Goal: Task Accomplishment & Management: Manage account settings

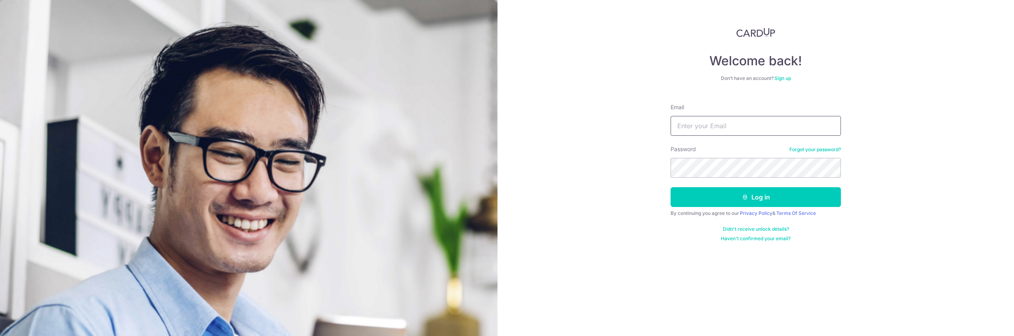
click at [740, 129] on input "Email" at bounding box center [755, 126] width 170 height 20
type input "[EMAIL_ADDRESS][DOMAIN_NAME]"
click at [756, 189] on button "Log in" at bounding box center [755, 197] width 170 height 20
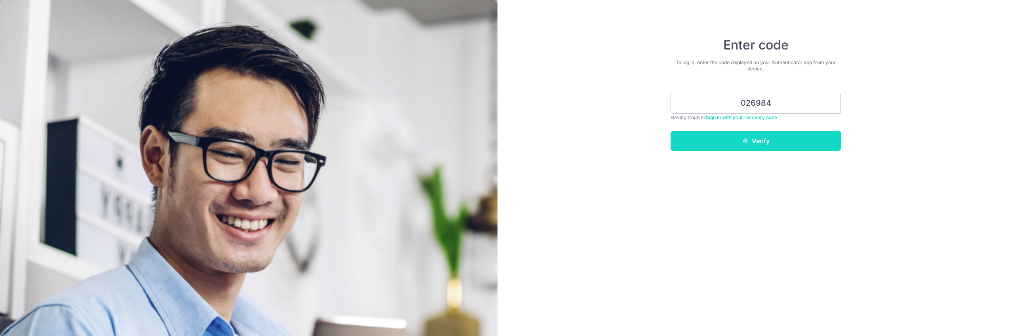
type input "026984"
click at [746, 146] on button "Verify" at bounding box center [755, 141] width 170 height 20
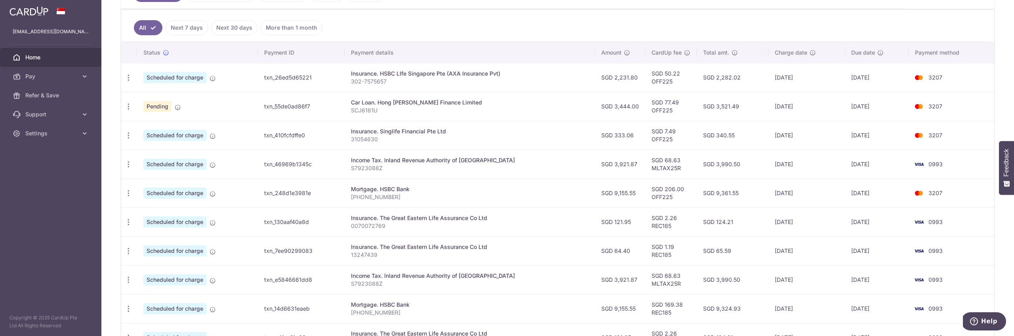
scroll to position [203, 0]
click at [128, 221] on icon "button" at bounding box center [128, 221] width 8 height 8
click at [166, 242] on span "Update payment" at bounding box center [171, 243] width 54 height 10
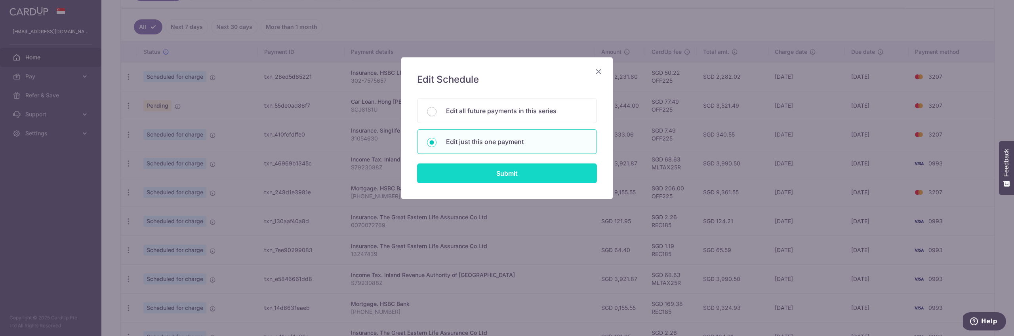
click at [489, 175] on input "Submit" at bounding box center [507, 174] width 180 height 20
radio input "true"
type input "121.95"
type input "[DATE]"
type input "0070072769"
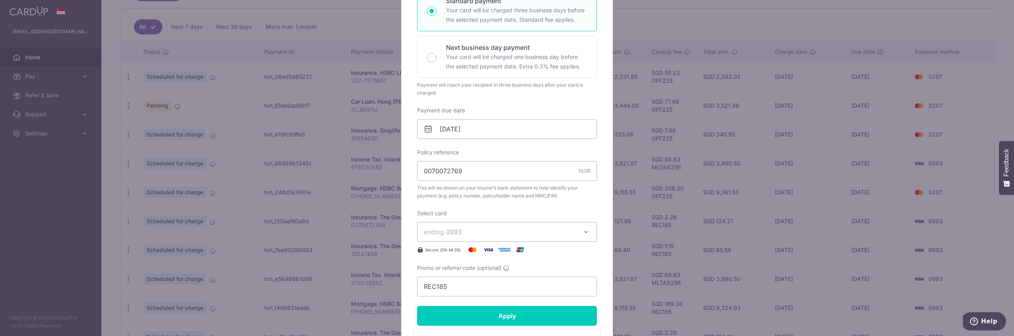
scroll to position [204, 0]
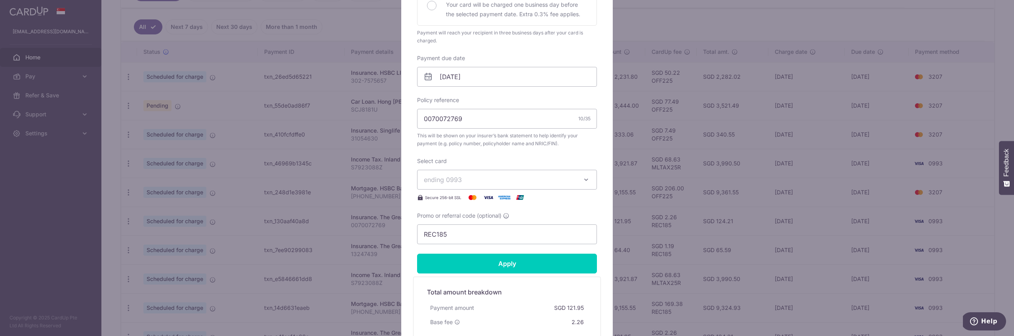
click at [481, 177] on span "ending 0993" at bounding box center [500, 180] width 152 height 10
click at [477, 230] on link "**** 3207" at bounding box center [506, 235] width 179 height 19
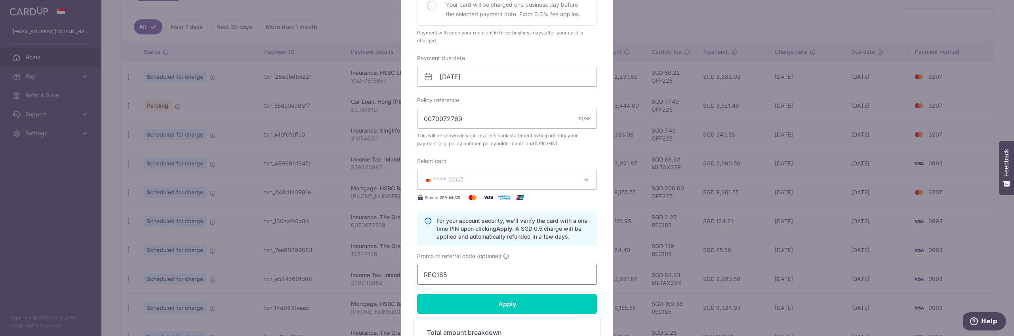
drag, startPoint x: 481, startPoint y: 274, endPoint x: 410, endPoint y: 266, distance: 71.2
click at [414, 269] on div "Edit payment By clicking apply, you will make changes to all payments to The Gr…" at bounding box center [506, 137] width 211 height 567
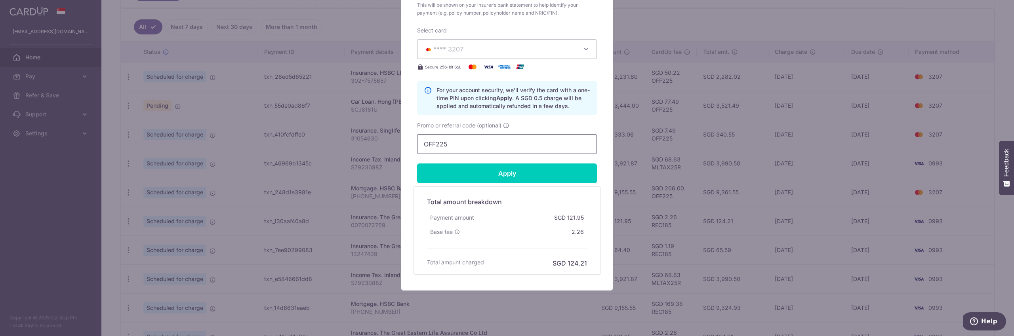
scroll to position [346, 0]
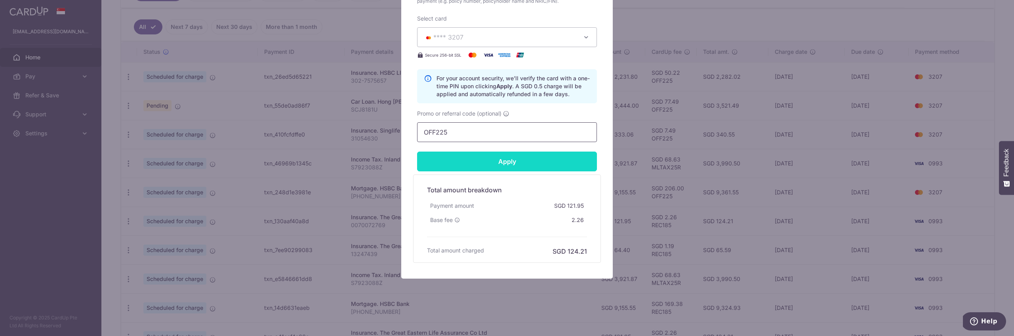
type input "OFF225"
click at [465, 159] on input "Apply" at bounding box center [507, 162] width 180 height 20
click at [464, 160] on input "Apply" at bounding box center [507, 162] width 180 height 20
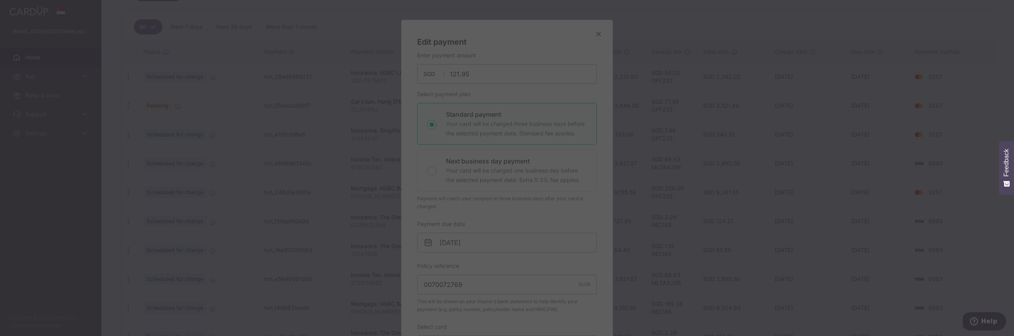
scroll to position [0, 0]
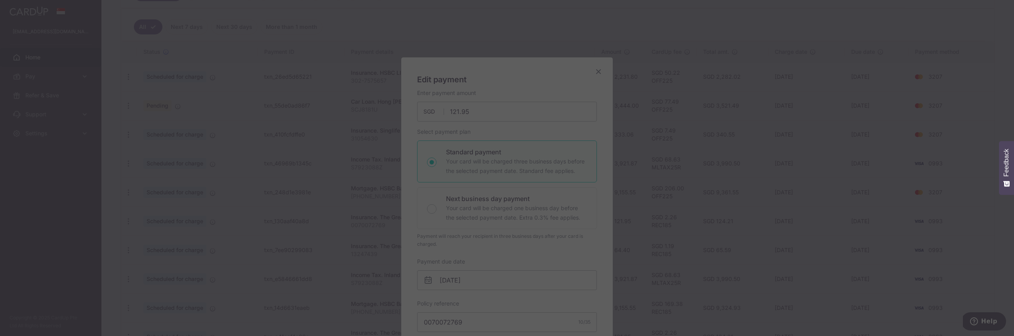
type input "Successfully Applied"
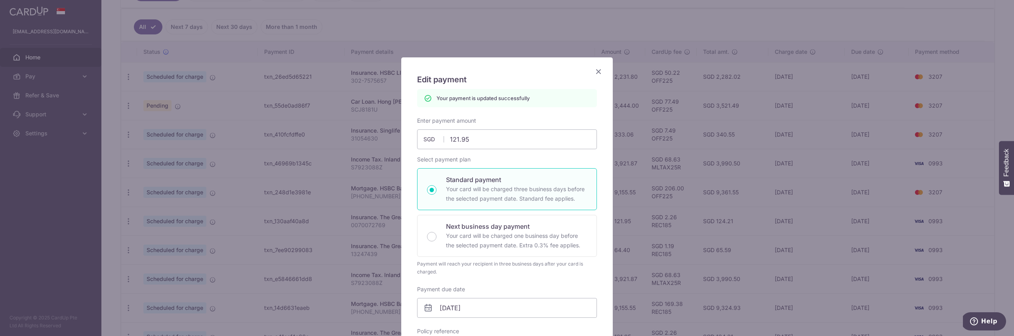
click at [598, 72] on icon "Close" at bounding box center [599, 72] width 10 height 10
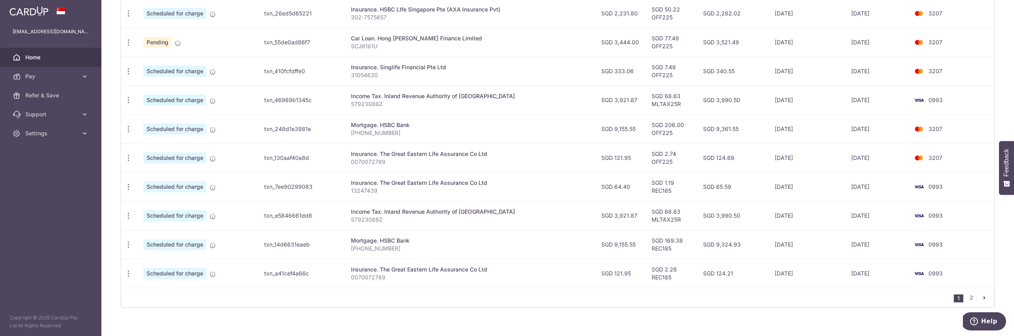
scroll to position [276, 0]
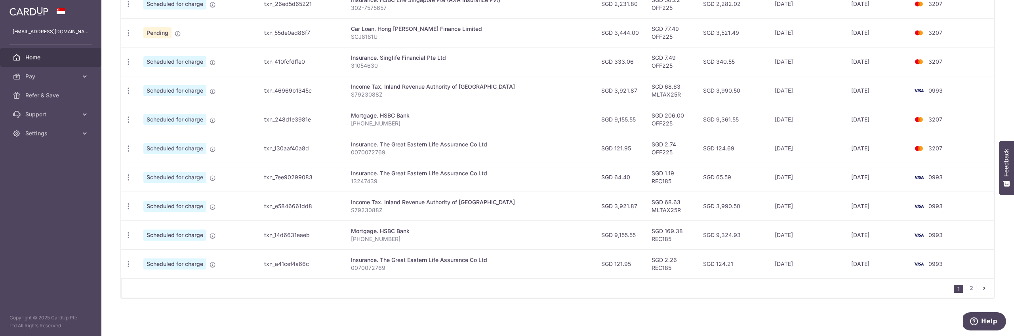
drag, startPoint x: 128, startPoint y: 206, endPoint x: 118, endPoint y: 185, distance: 22.8
click at [110, 194] on div "× Pause Schedule Pause all future payments in this series Pause just this one p…" at bounding box center [557, 168] width 912 height 336
drag, startPoint x: 129, startPoint y: 179, endPoint x: 137, endPoint y: 185, distance: 10.1
click at [129, 179] on icon "button" at bounding box center [128, 177] width 8 height 8
click at [150, 198] on span "Update payment" at bounding box center [171, 199] width 54 height 10
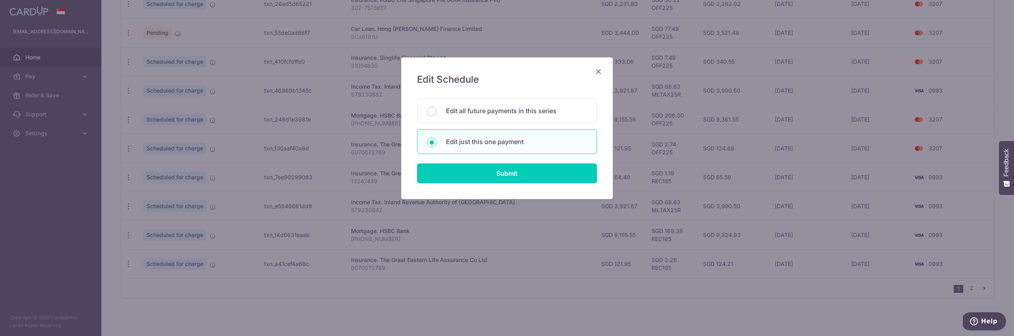
click at [521, 174] on input "Submit" at bounding box center [507, 174] width 180 height 20
radio input "true"
type input "64.40"
type input "[DATE]"
type input "13247439"
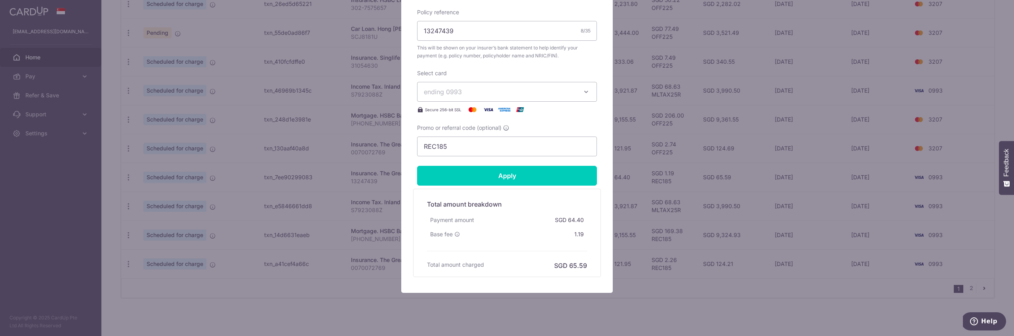
scroll to position [306, 0]
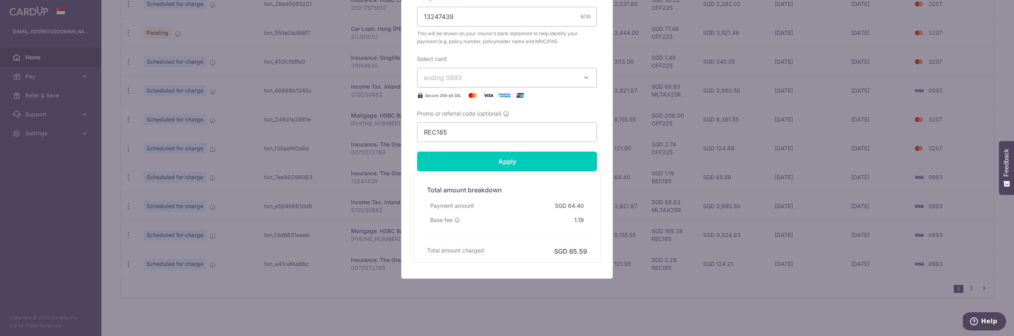
click at [479, 75] on span "ending 0993" at bounding box center [500, 78] width 152 height 10
click at [477, 134] on span "**** 3207" at bounding box center [507, 134] width 166 height 10
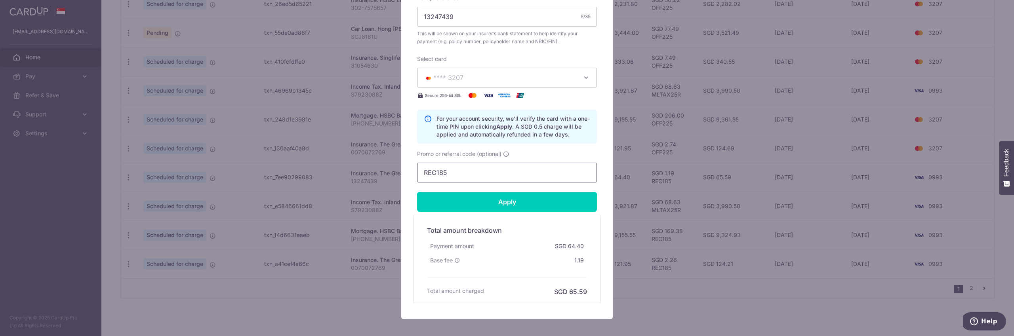
drag, startPoint x: 437, startPoint y: 171, endPoint x: 371, endPoint y: 164, distance: 66.1
click at [371, 165] on div "Edit payment By clicking apply, you will make changes to all payments to The Gr…" at bounding box center [507, 168] width 1014 height 336
type input "OFF225"
click at [497, 206] on input "Apply" at bounding box center [507, 202] width 180 height 20
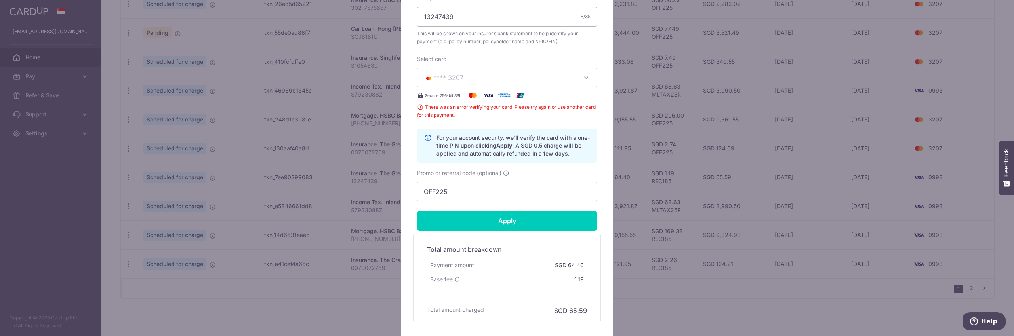
click at [544, 206] on form "By clicking apply, you will make changes to all payments to The Great Eastern L…" at bounding box center [507, 52] width 180 height 539
click at [544, 219] on input "Apply" at bounding box center [507, 221] width 180 height 20
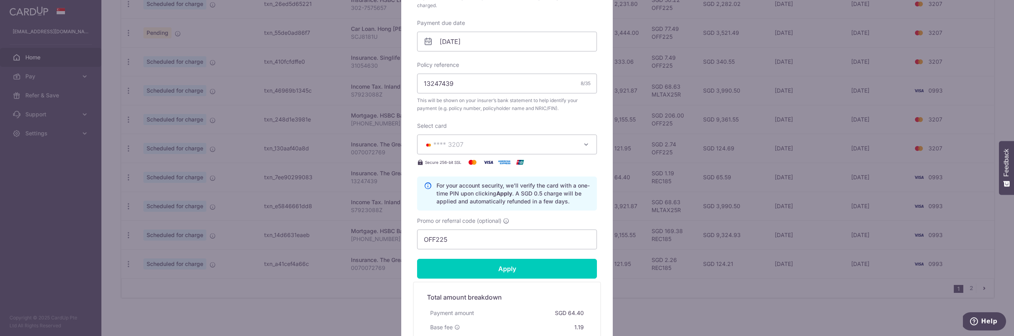
scroll to position [346, 0]
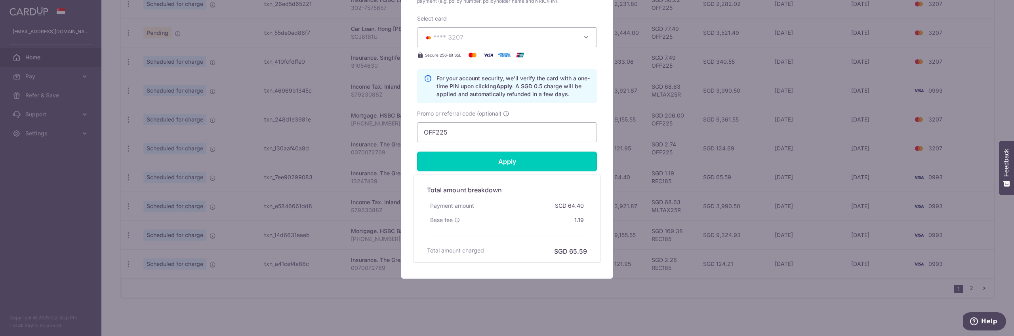
click at [513, 162] on body "melisawee@gmail.com Home Pay Payments Recipients Cards Refer & Save Support FAQ…" at bounding box center [507, 168] width 1014 height 336
type input "Successfully Applied"
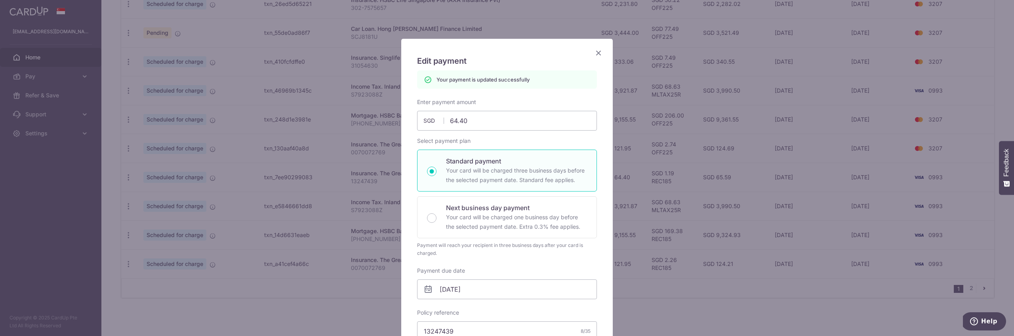
scroll to position [0, 0]
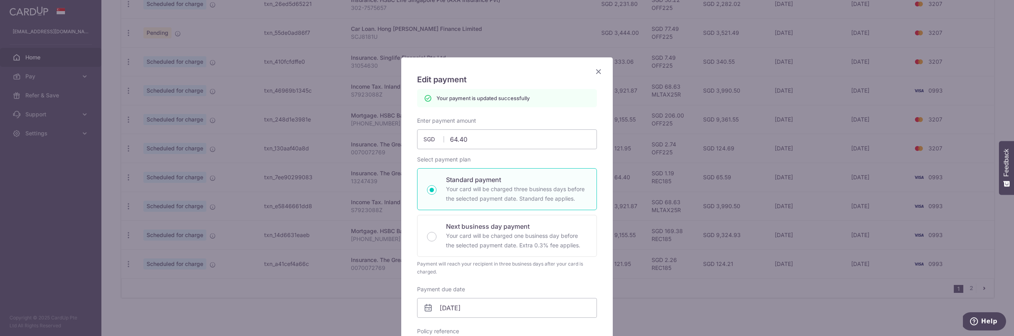
drag, startPoint x: 599, startPoint y: 68, endPoint x: 594, endPoint y: 66, distance: 5.4
click at [598, 67] on icon "Close" at bounding box center [599, 72] width 10 height 10
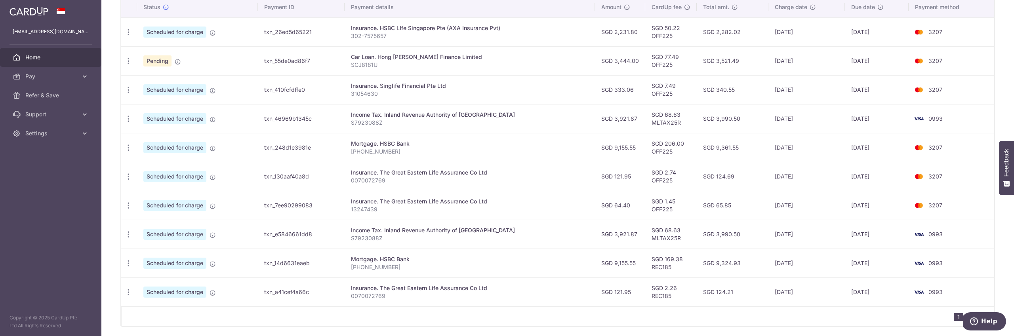
scroll to position [276, 0]
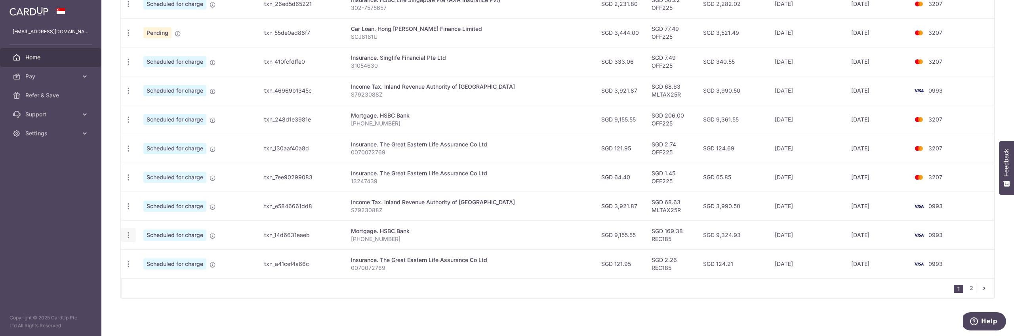
click at [127, 234] on icon "button" at bounding box center [128, 235] width 8 height 8
click at [172, 256] on span "Update payment" at bounding box center [171, 257] width 54 height 10
radio input "true"
type input "9,155.55"
type input "[DATE]"
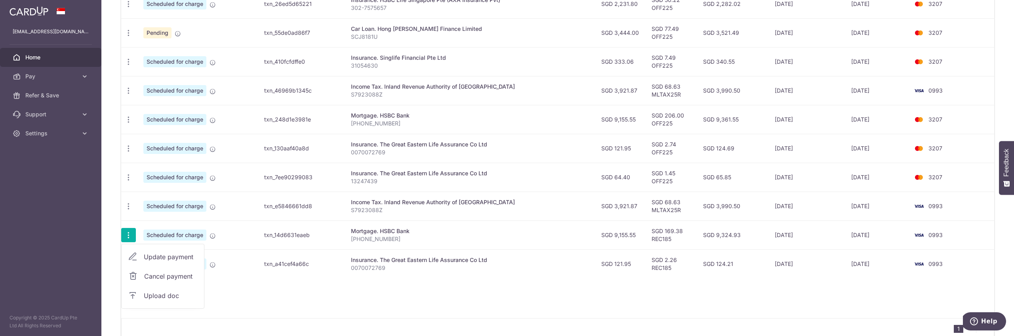
type input "[PHONE_NUMBER]"
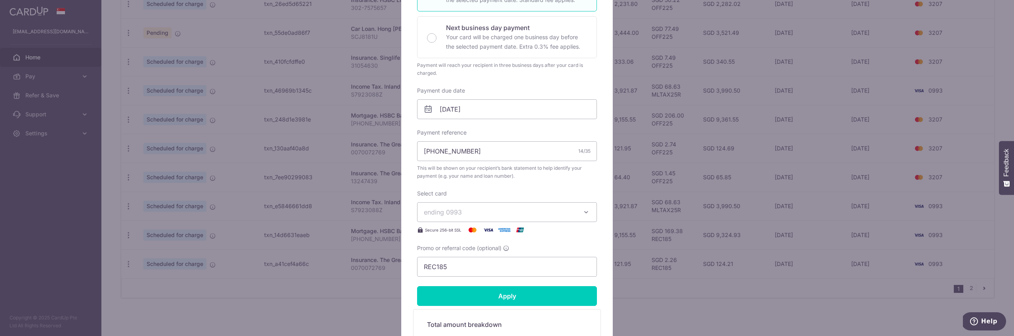
scroll to position [192, 0]
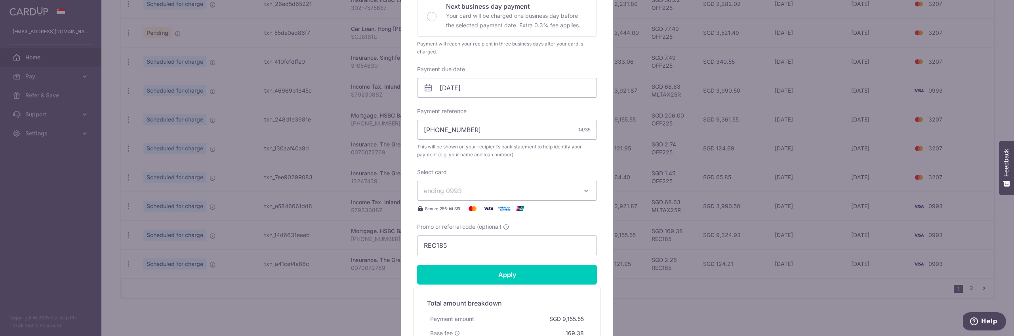
click at [506, 190] on span "ending 0993" at bounding box center [500, 191] width 152 height 10
click at [502, 245] on span "**** 3207" at bounding box center [507, 247] width 166 height 10
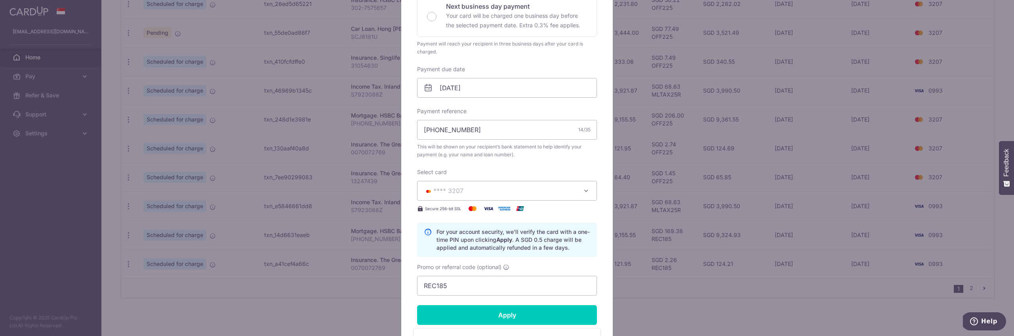
scroll to position [193, 0]
drag, startPoint x: 500, startPoint y: 287, endPoint x: 365, endPoint y: 264, distance: 137.0
click at [367, 268] on div "Edit payment By clicking apply, you will make changes to all payments to HSBC B…" at bounding box center [507, 168] width 1014 height 336
type input "OFF225"
click at [462, 313] on input "Apply" at bounding box center [507, 315] width 180 height 20
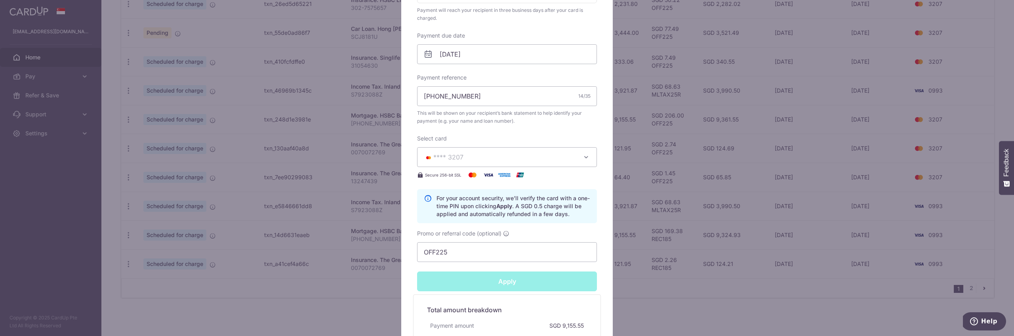
scroll to position [341, 0]
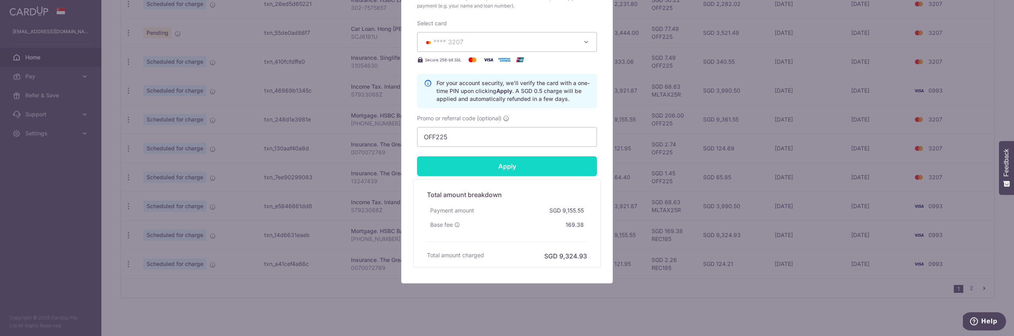
click at [554, 171] on input "Apply" at bounding box center [507, 166] width 180 height 20
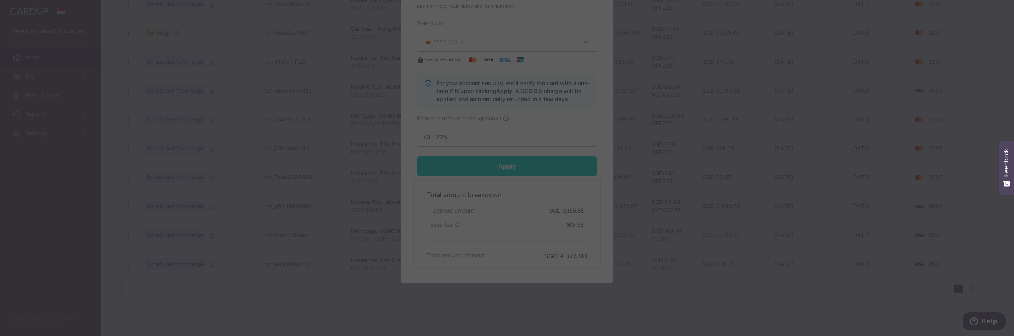
type input "Successfully Applied"
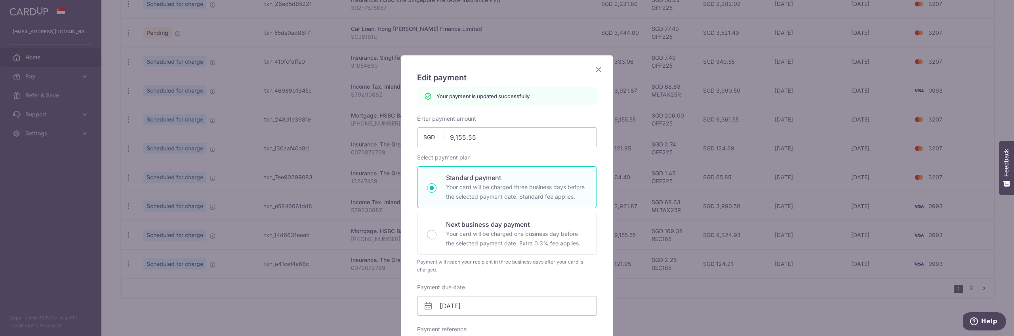
scroll to position [0, 0]
drag, startPoint x: 597, startPoint y: 72, endPoint x: 620, endPoint y: 74, distance: 22.2
click at [598, 72] on icon "Close" at bounding box center [599, 72] width 10 height 10
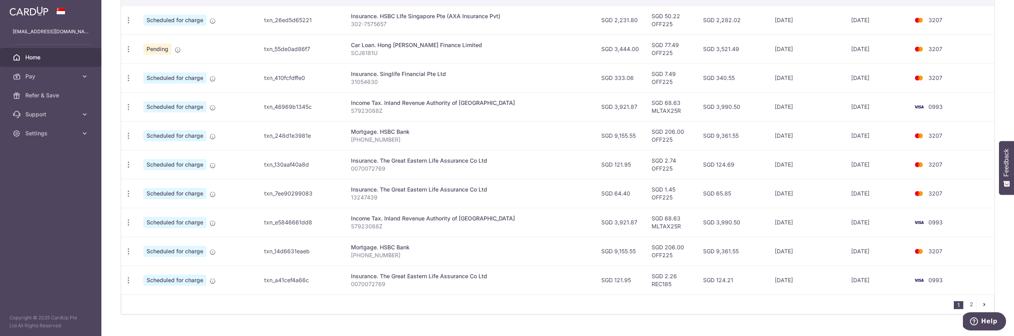
scroll to position [262, 0]
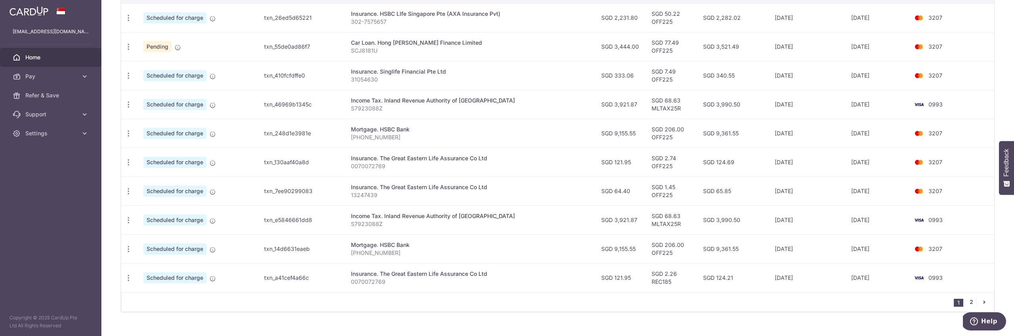
click at [971, 304] on link "2" at bounding box center [971, 302] width 10 height 10
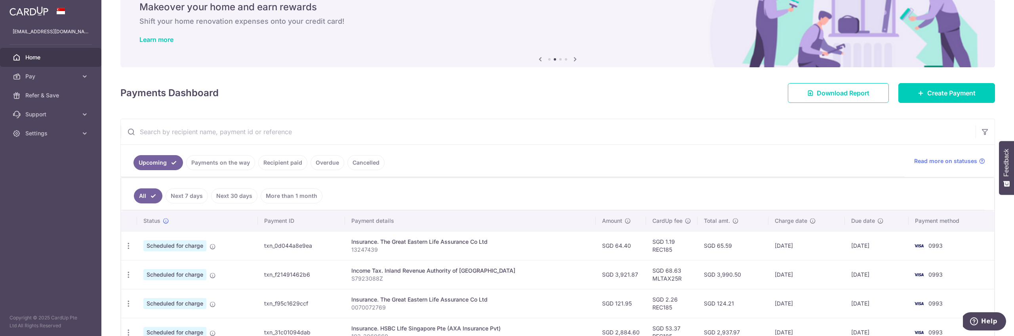
scroll to position [0, 0]
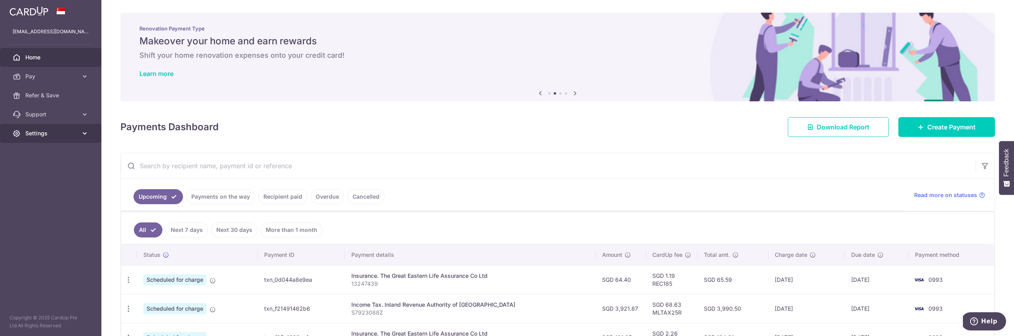
click at [32, 135] on span "Settings" at bounding box center [51, 133] width 52 height 8
click at [37, 175] on span "Logout" at bounding box center [51, 171] width 52 height 8
